Goal: Find contact information: Find contact information

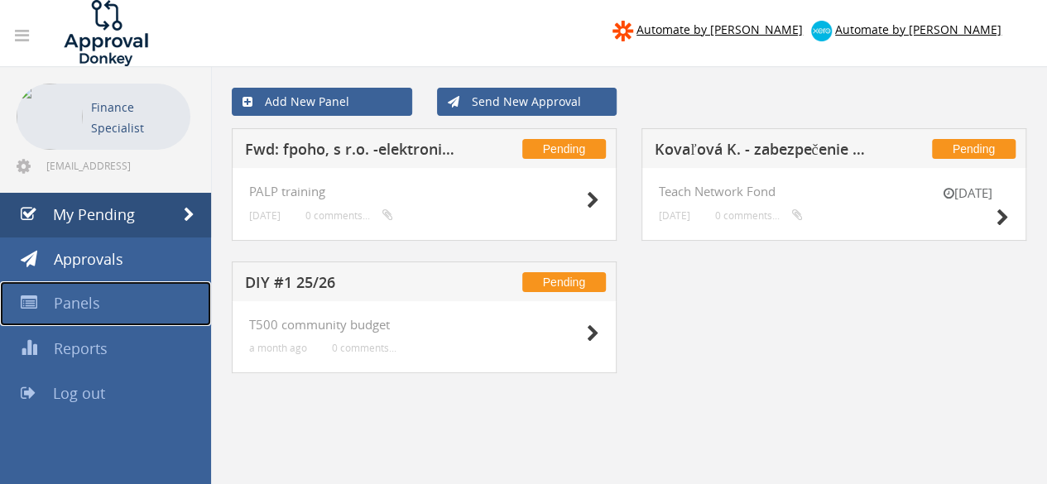
click at [103, 305] on link "Panels" at bounding box center [105, 303] width 211 height 45
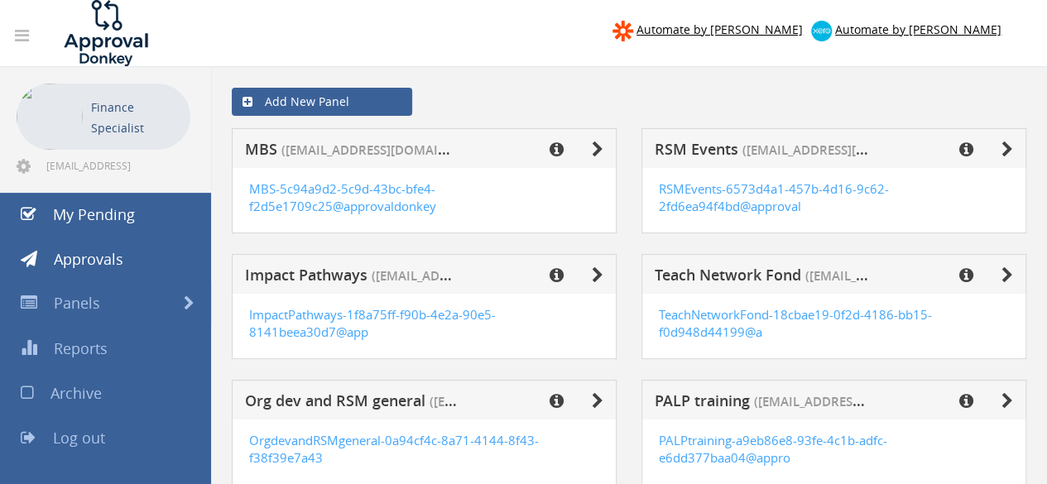
scroll to position [83, 0]
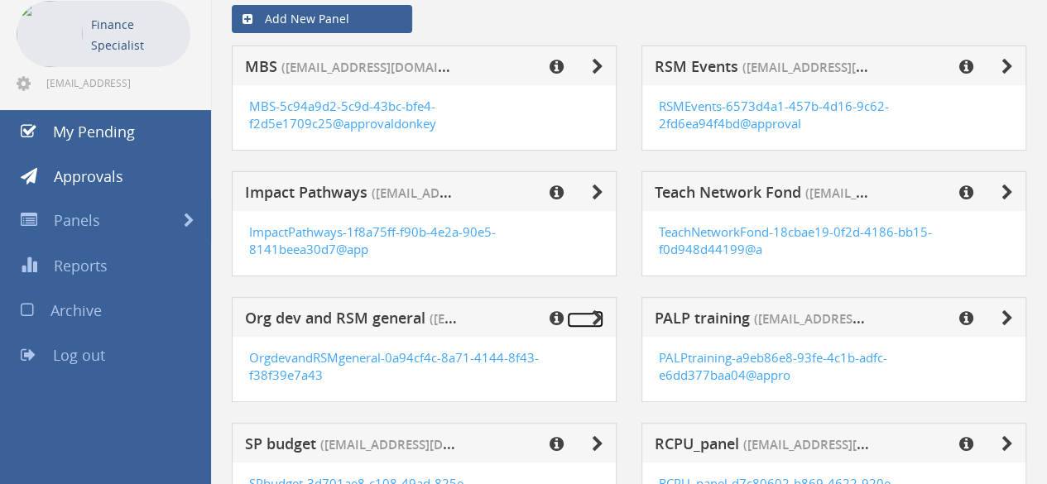
click at [590, 315] on link at bounding box center [585, 320] width 36 height 16
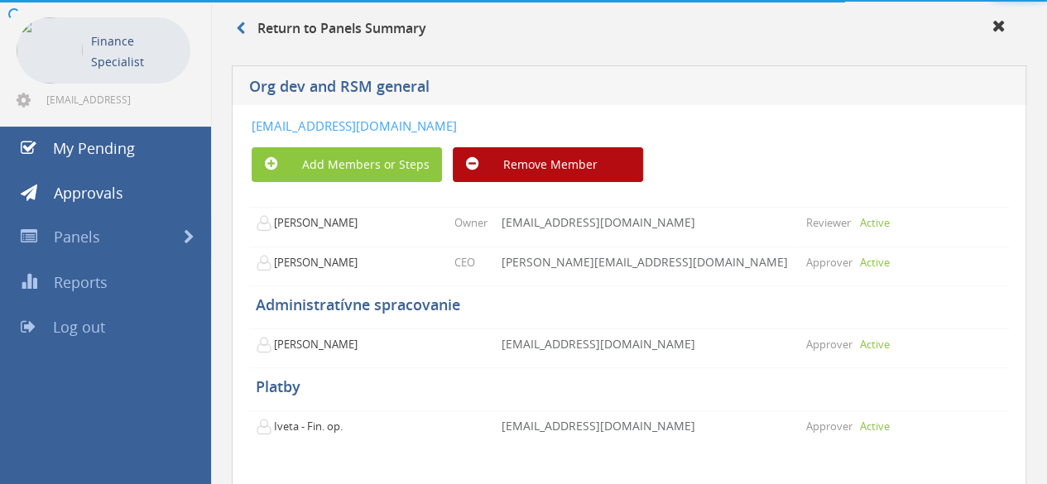
scroll to position [83, 0]
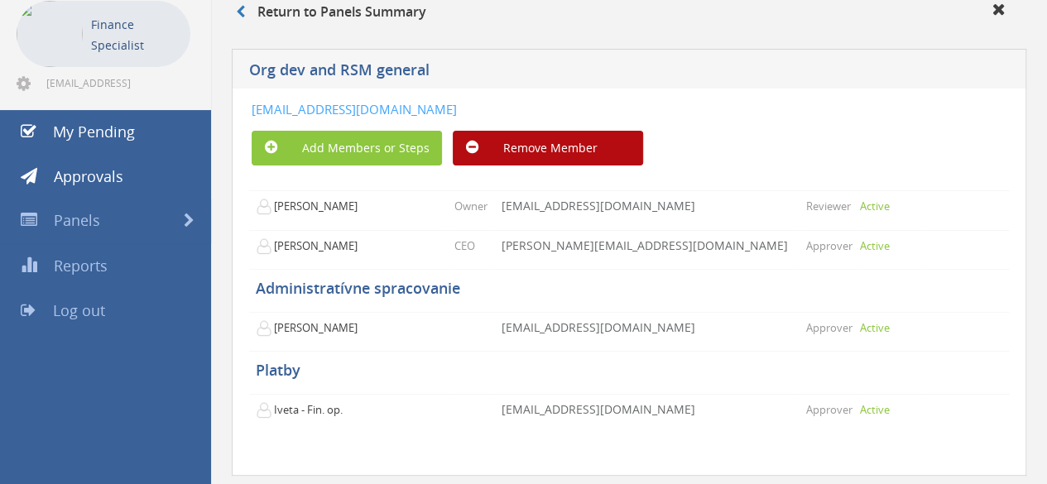
drag, startPoint x: 756, startPoint y: 108, endPoint x: 252, endPoint y: 113, distance: 504.1
click at [252, 113] on div "[EMAIL_ADDRESS][DOMAIN_NAME]" at bounding box center [566, 109] width 629 height 17
copy link "[EMAIL_ADDRESS][DOMAIN_NAME]"
click at [126, 217] on link "Panels" at bounding box center [105, 221] width 211 height 45
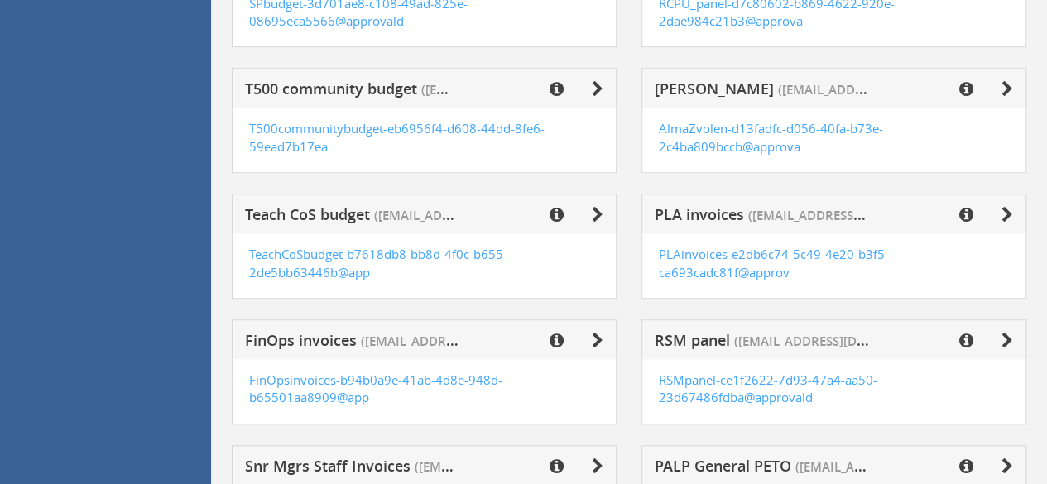
scroll to position [646, 0]
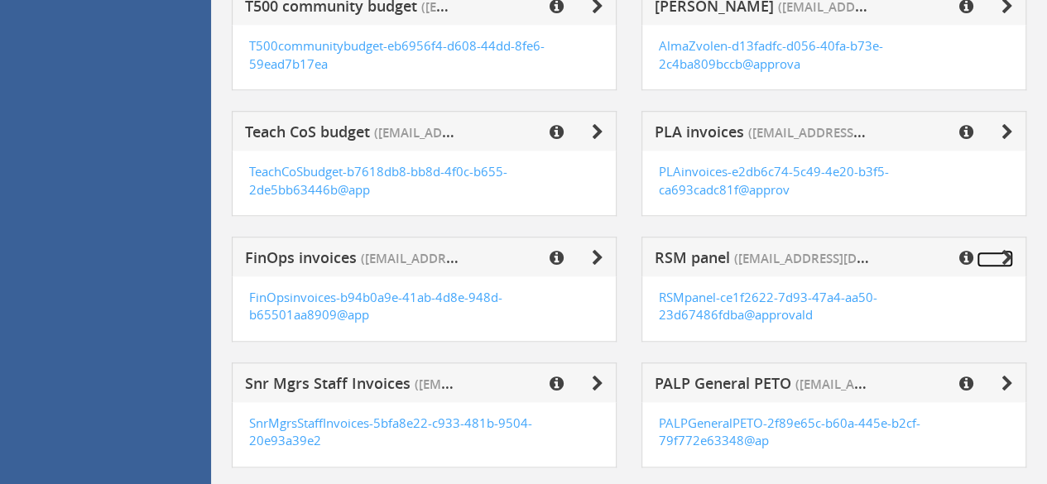
click at [1003, 258] on icon at bounding box center [1007, 258] width 12 height 17
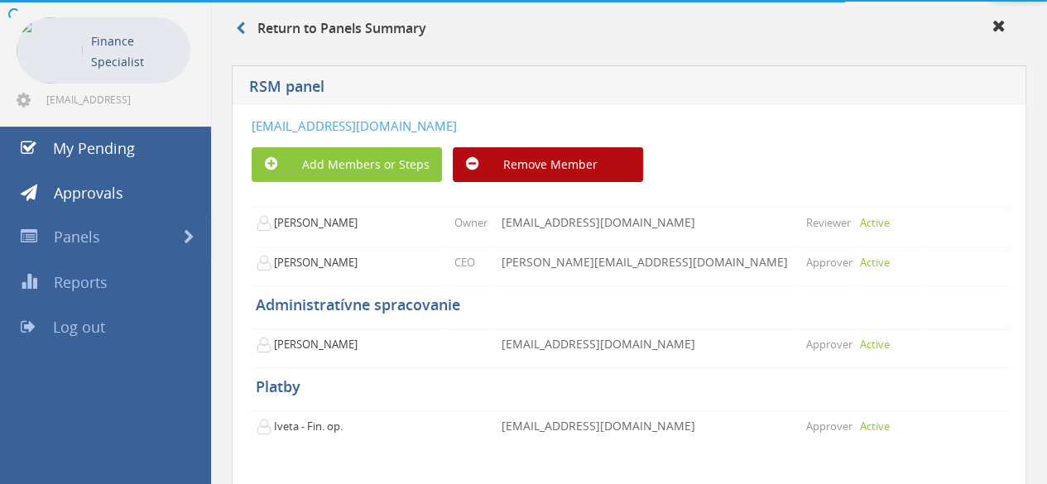
scroll to position [127, 0]
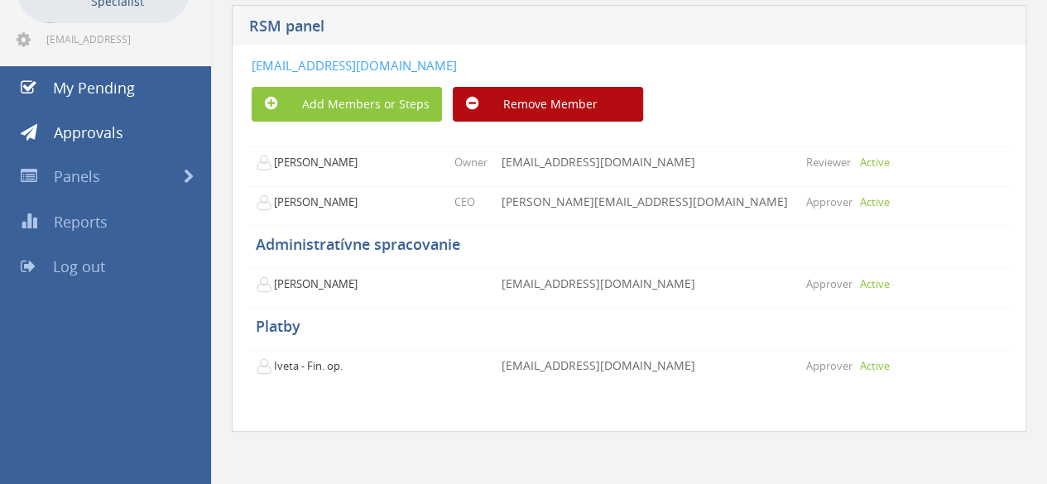
drag, startPoint x: 670, startPoint y: 65, endPoint x: 251, endPoint y: 65, distance: 419.6
click at [252, 65] on div "[EMAIL_ADDRESS][DOMAIN_NAME]" at bounding box center [566, 65] width 629 height 17
copy link "[EMAIL_ADDRESS][DOMAIN_NAME]"
